Goal: Transaction & Acquisition: Purchase product/service

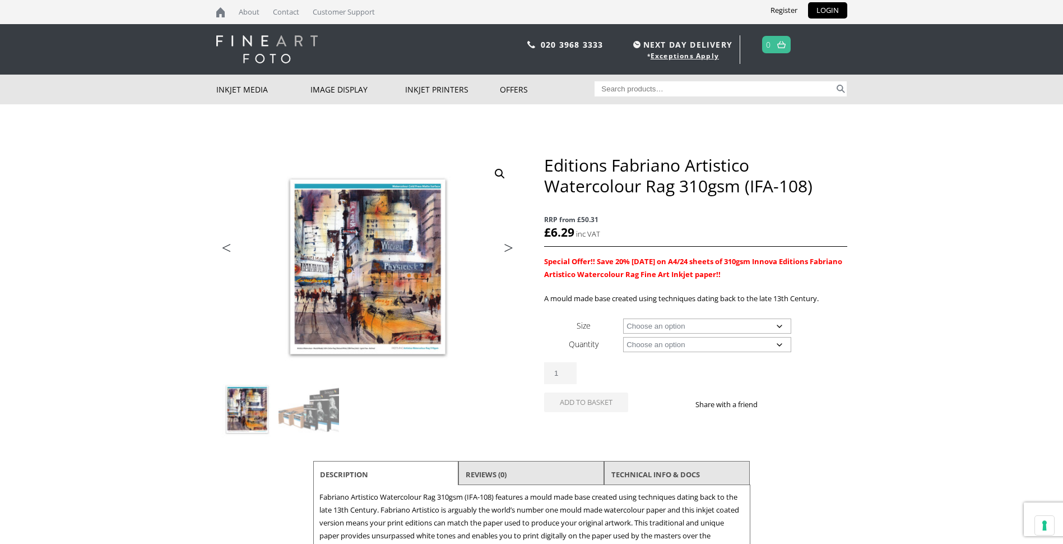
click at [777, 324] on select "Choose an option A4 Sheet A3 Sheet A3+ Sheet A2 Sheet 17" Wide Roll 24" Wide Ro…" at bounding box center [707, 325] width 168 height 15
click at [623, 318] on select "Choose an option A4 Sheet A3 Sheet A3+ Sheet A2 Sheet 17" Wide Roll 24" Wide Ro…" at bounding box center [707, 325] width 168 height 15
select select "a3-sheet-2"
click at [777, 340] on select "Choose an option 25 Sheets" at bounding box center [707, 344] width 168 height 15
select select "25-sheets"
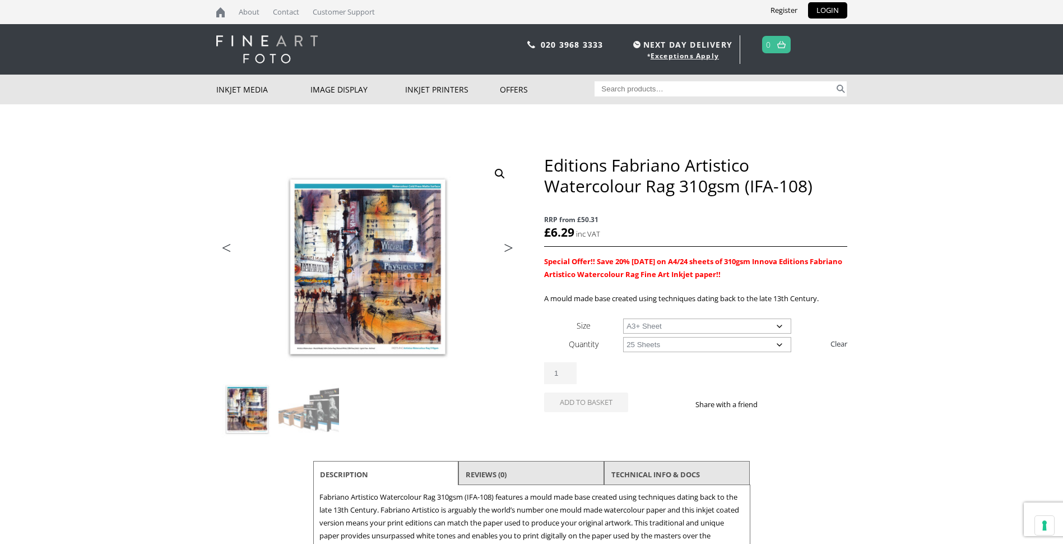
click at [623, 337] on select "Choose an option 25 Sheets" at bounding box center [707, 344] width 168 height 15
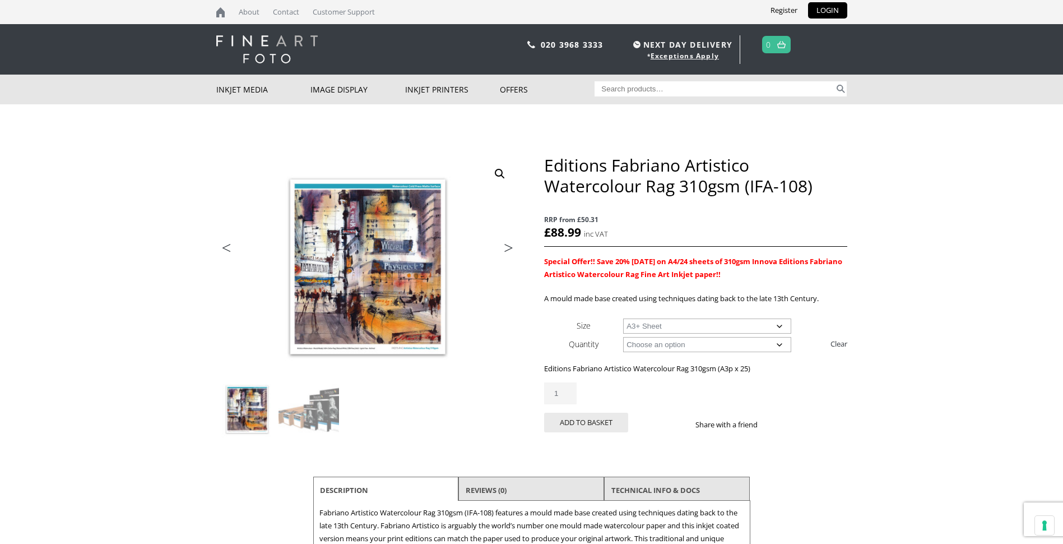
click at [780, 322] on select "Choose an option A4 Sheet A3 Sheet A3+ Sheet A2 Sheet" at bounding box center [707, 325] width 168 height 15
click at [623, 318] on select "Choose an option A4 Sheet A3 Sheet A3+ Sheet A2 Sheet" at bounding box center [707, 325] width 168 height 15
click at [781, 324] on select "Choose an option A4 Sheet A3 Sheet A3+ Sheet A2 Sheet" at bounding box center [707, 325] width 168 height 15
click at [623, 318] on select "Choose an option A4 Sheet A3 Sheet A3+ Sheet A2 Sheet" at bounding box center [707, 325] width 168 height 15
select select "a4-sheet"
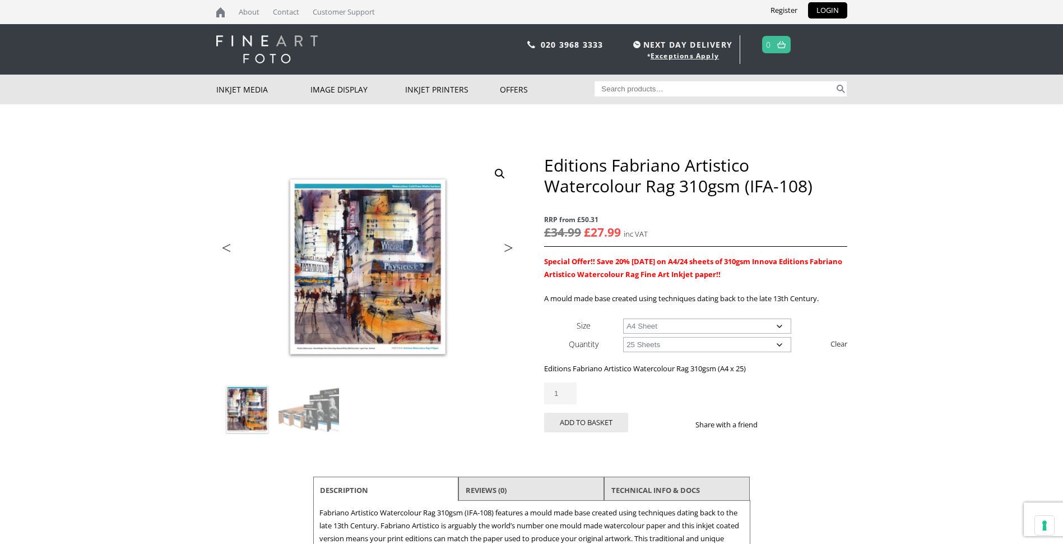
click at [527, 332] on div "ON SALE 🔍 Previous Next Editions Fabriano Artistico Watercolour Rag 310gsm (IFA…" at bounding box center [531, 444] width 631 height 578
click at [776, 343] on select "Choose an option 25 Sheets 5 Sheet Test Pack" at bounding box center [707, 344] width 168 height 15
select select "5-sheet-test-pack"
click at [623, 337] on select "Choose an option 25 Sheets 5 Sheet Test Pack" at bounding box center [707, 344] width 168 height 15
